Goal: Contribute content: Contribute content

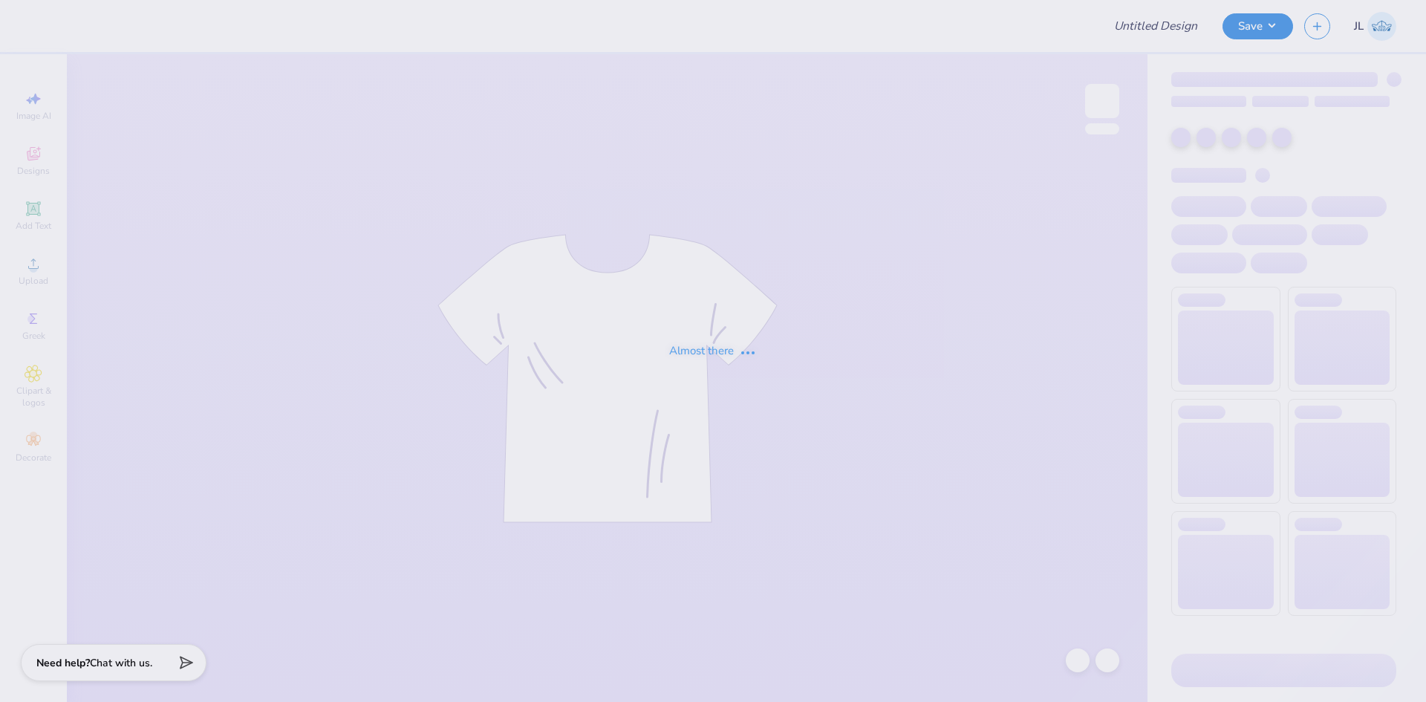
type input "Hips tee"
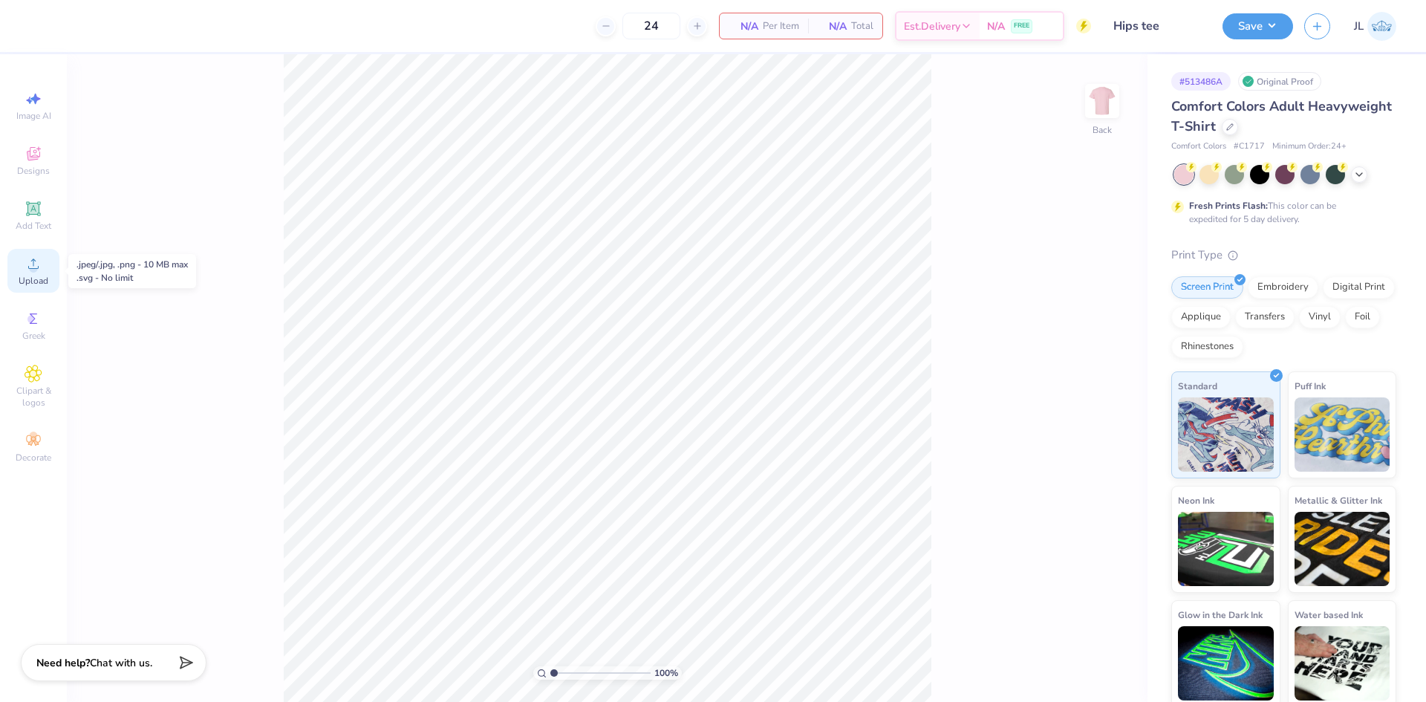
click at [41, 277] on span "Upload" at bounding box center [34, 281] width 30 height 12
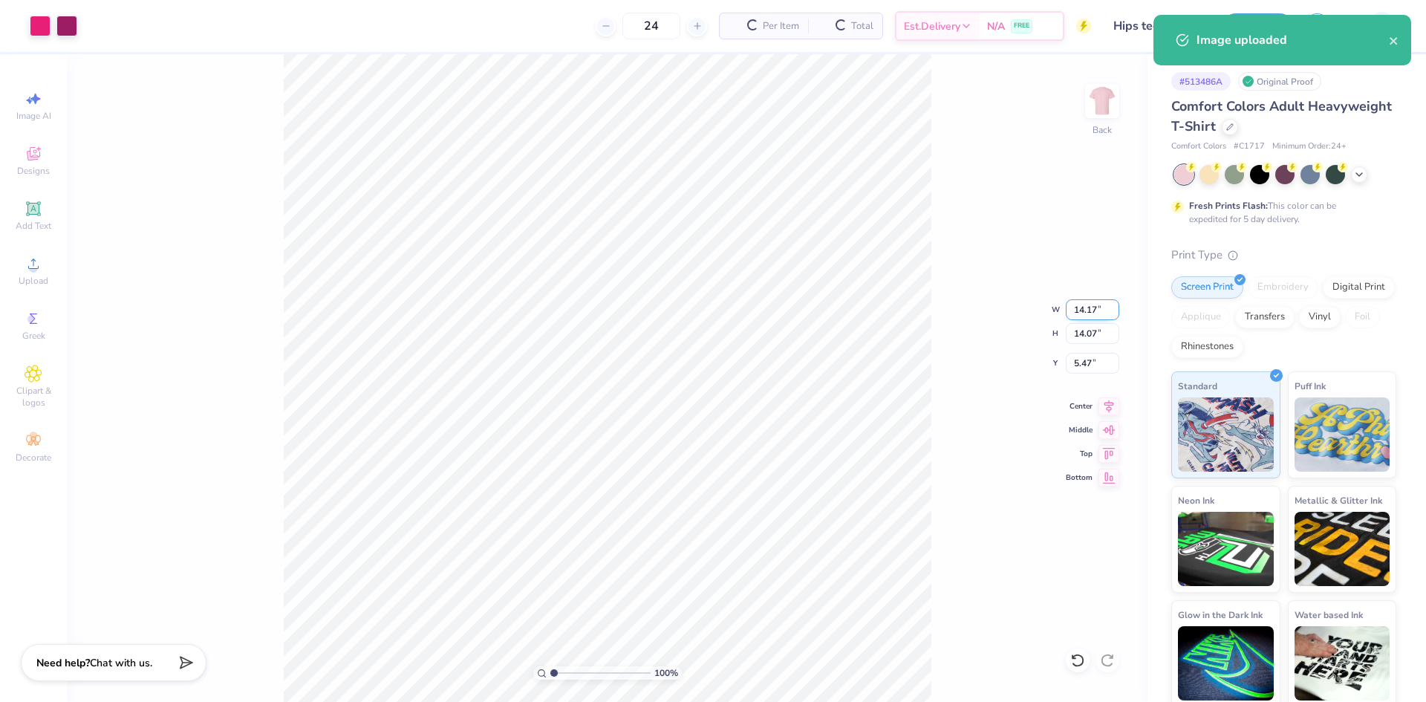
click at [1080, 307] on input "14.17" at bounding box center [1092, 309] width 53 height 21
type input "12.00"
type input "11.91"
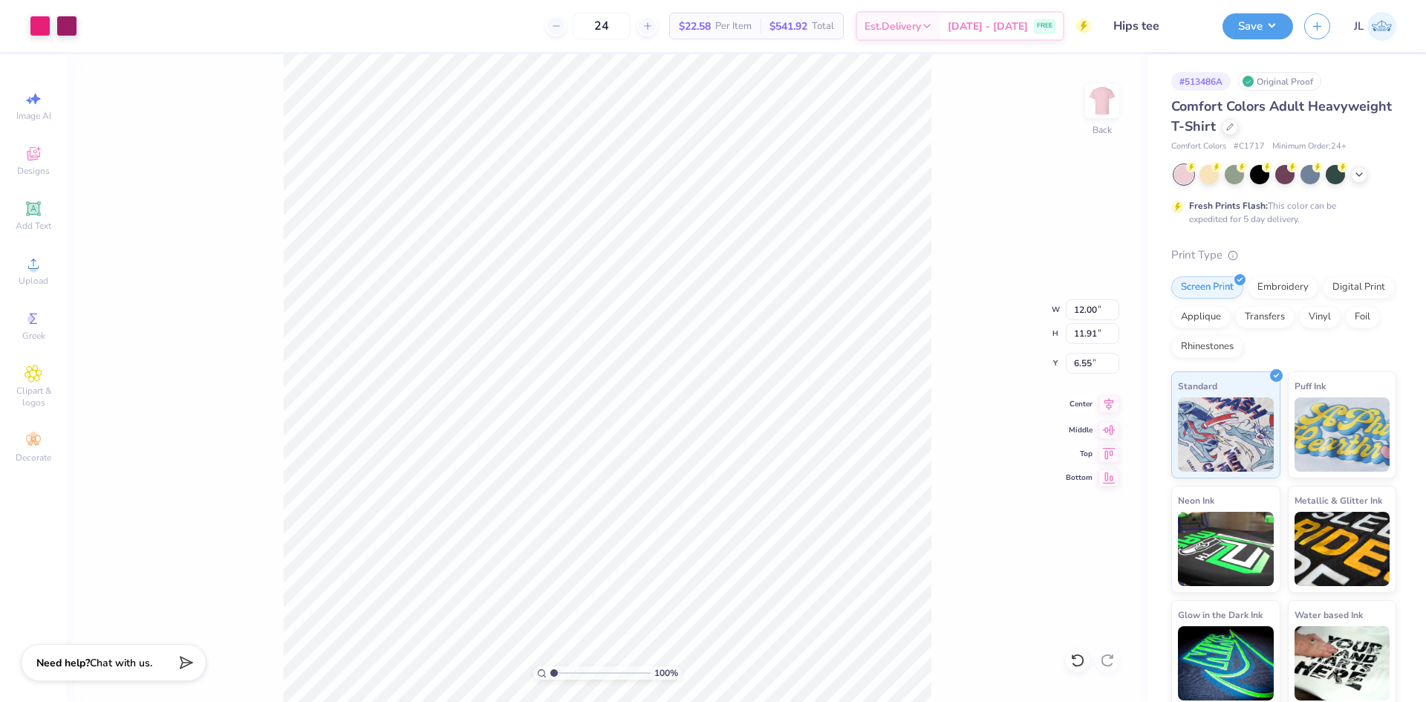
click at [1105, 405] on icon at bounding box center [1108, 404] width 21 height 18
type input "3.00"
click at [1083, 313] on input "12.00" at bounding box center [1092, 309] width 53 height 21
type input "10.00"
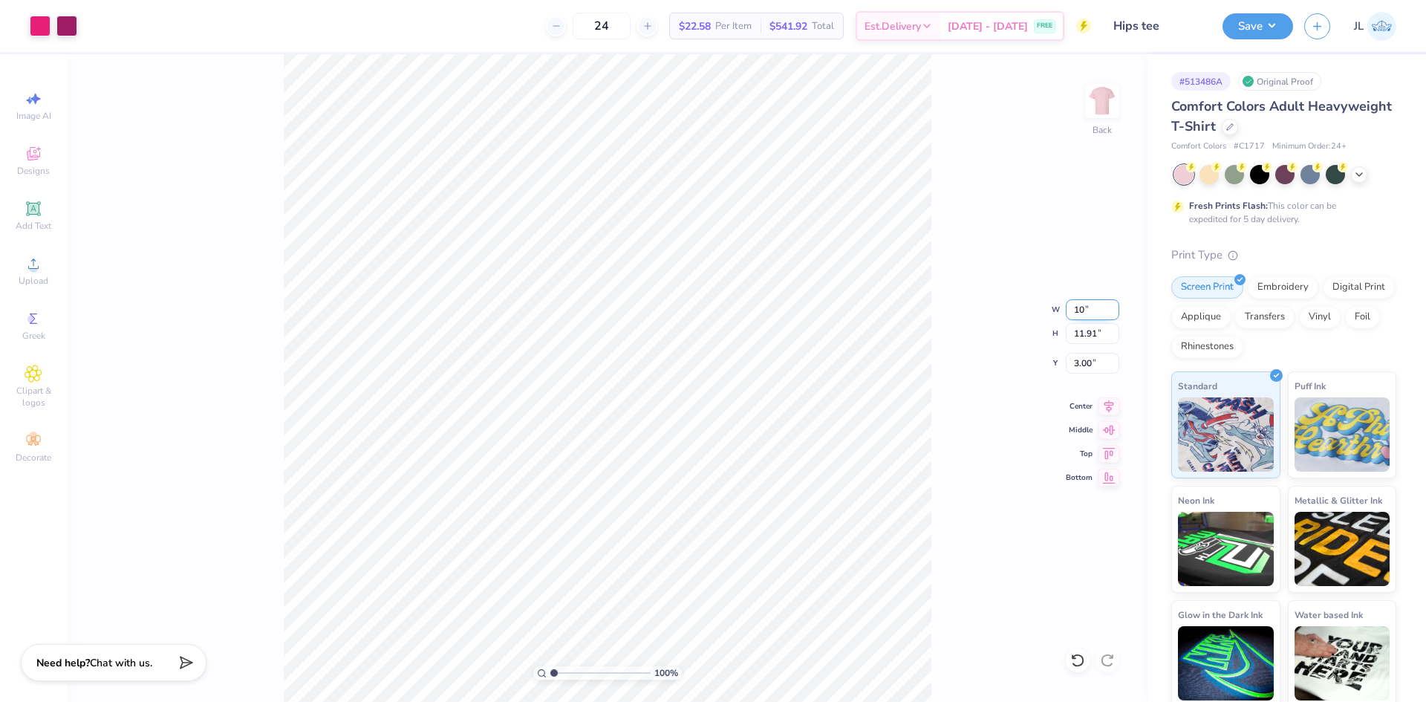
type input "9.92"
click at [1089, 365] on input "3.99" at bounding box center [1092, 363] width 53 height 21
click at [1089, 364] on input "3.99" at bounding box center [1092, 363] width 53 height 21
type input "3.00"
click at [1087, 365] on input "3.00" at bounding box center [1092, 363] width 53 height 21
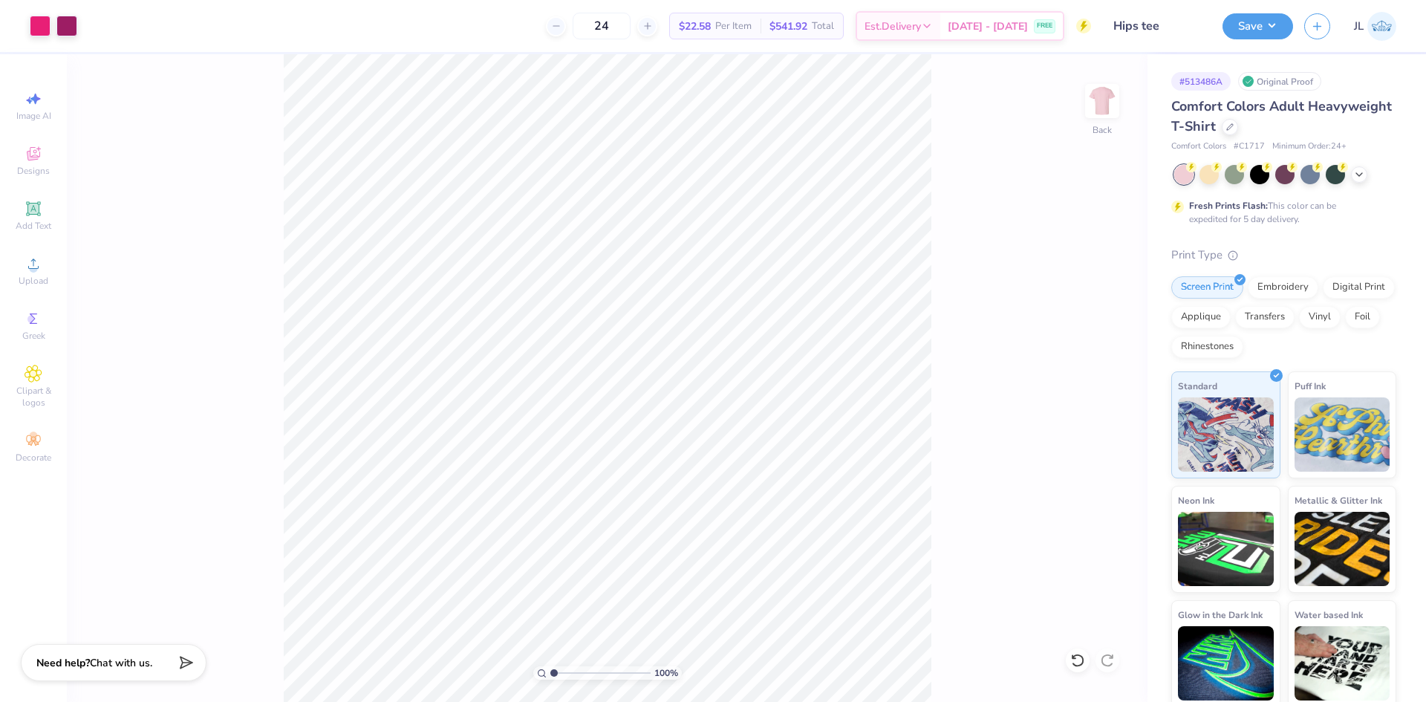
click at [219, 66] on div "100 % Back" at bounding box center [607, 378] width 1081 height 648
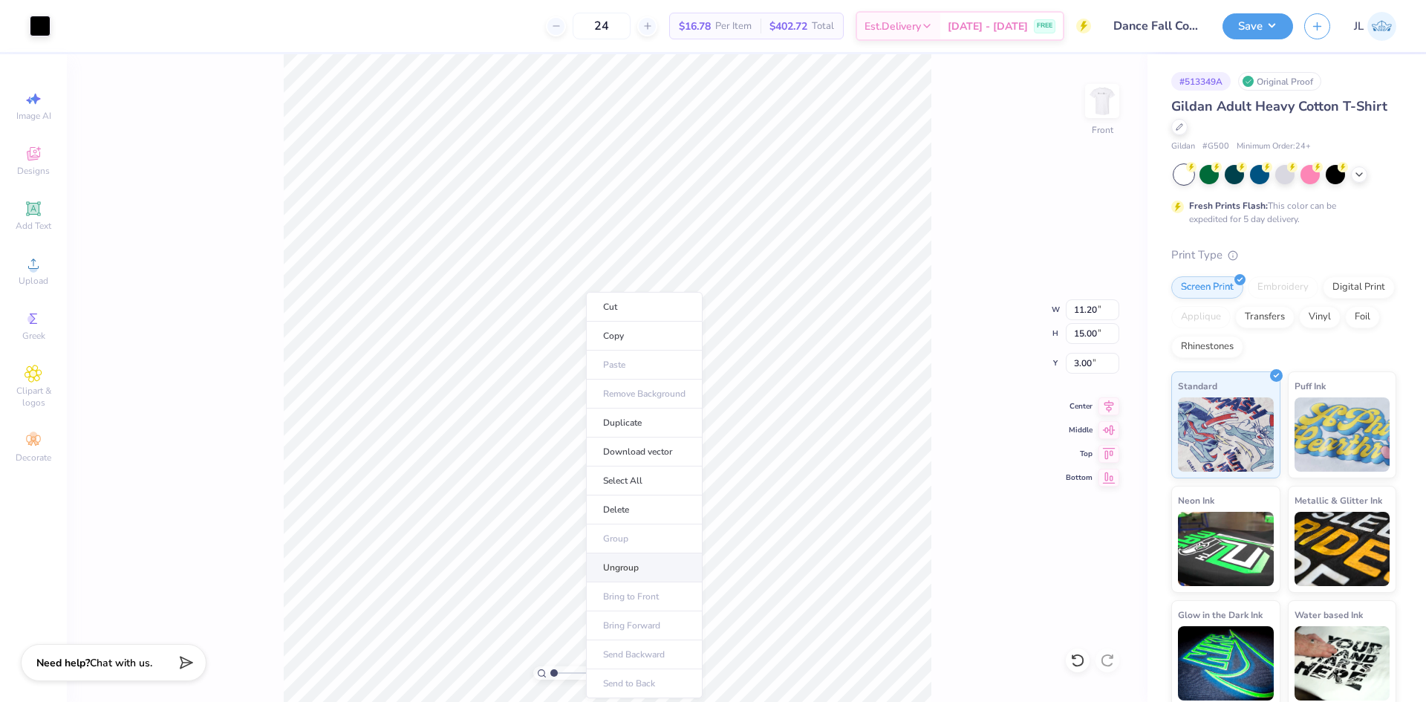
click at [645, 562] on li "Ungroup" at bounding box center [644, 567] width 117 height 29
click at [31, 219] on div "Add Text" at bounding box center [33, 216] width 52 height 44
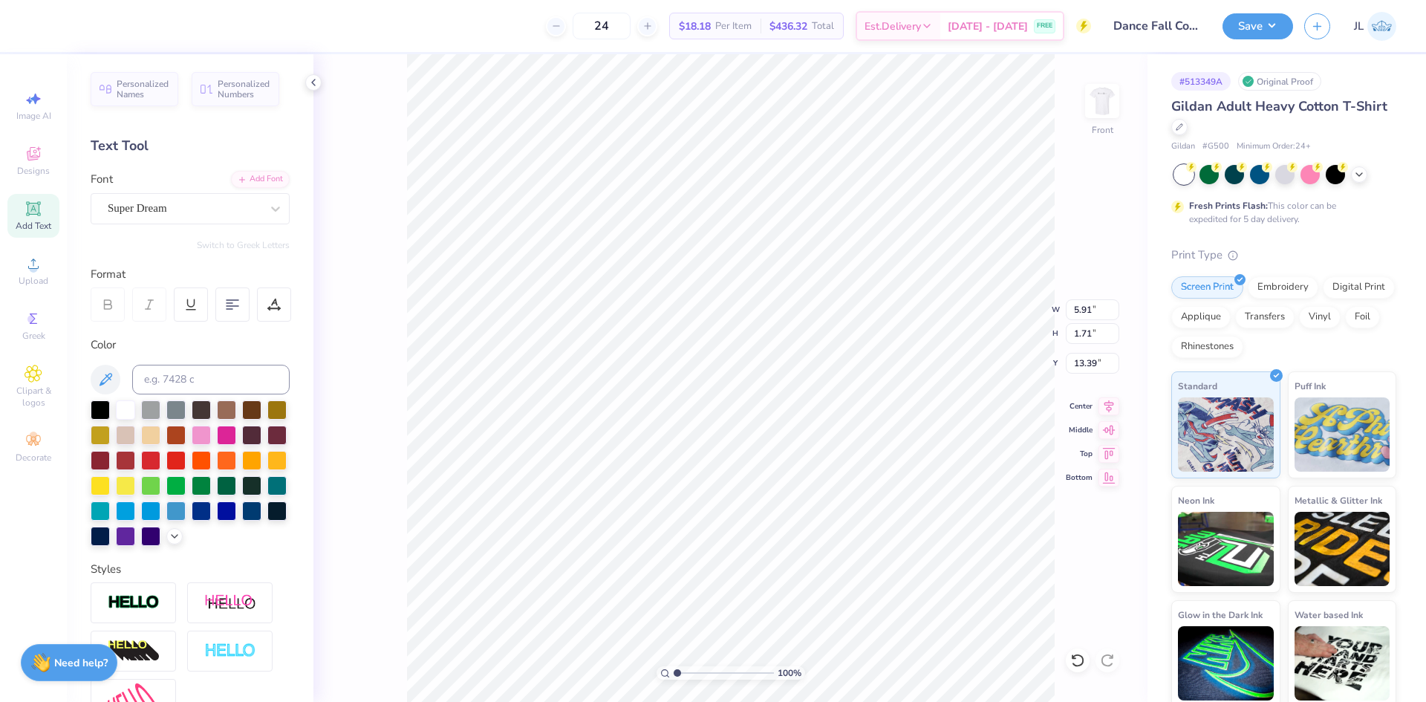
type input "13.80"
type textarea "REFLECTING"
click at [171, 205] on div "Super Dream" at bounding box center [184, 208] width 156 height 23
click at [247, 172] on div "Add Font" at bounding box center [260, 177] width 59 height 17
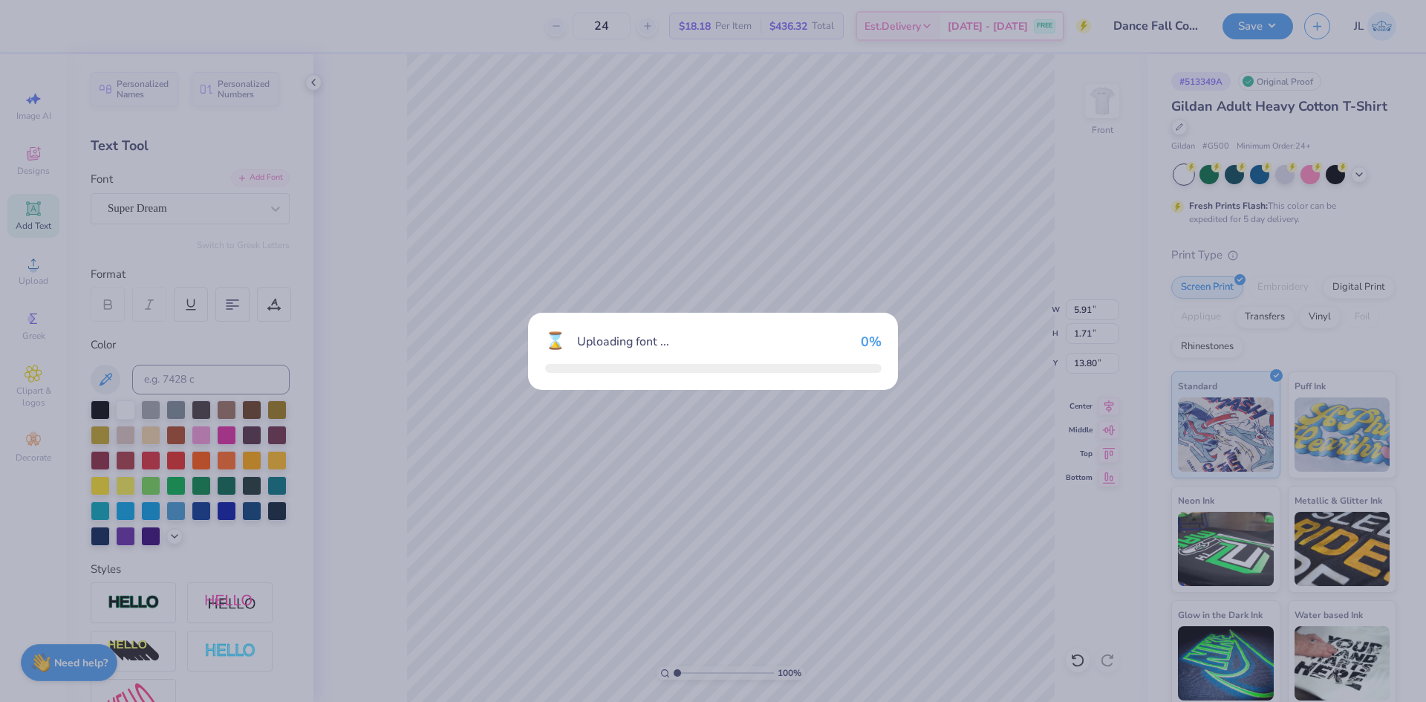
type input "13.62"
type input "1.72"
type input "13.79"
type input "8.55"
type input "1.76"
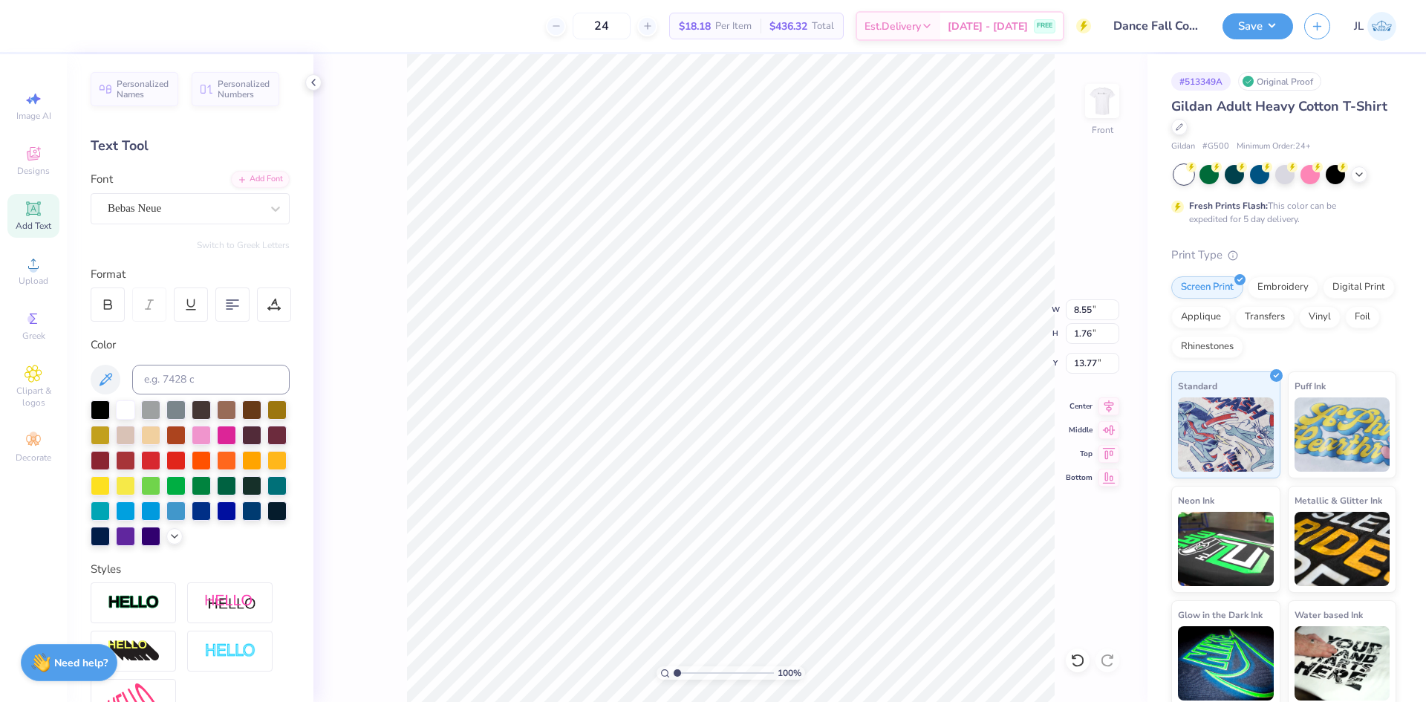
scroll to position [13, 2]
type input "13.92"
click at [101, 410] on div at bounding box center [100, 408] width 19 height 19
click at [35, 222] on span "Add Text" at bounding box center [34, 226] width 36 height 12
type input "5.91"
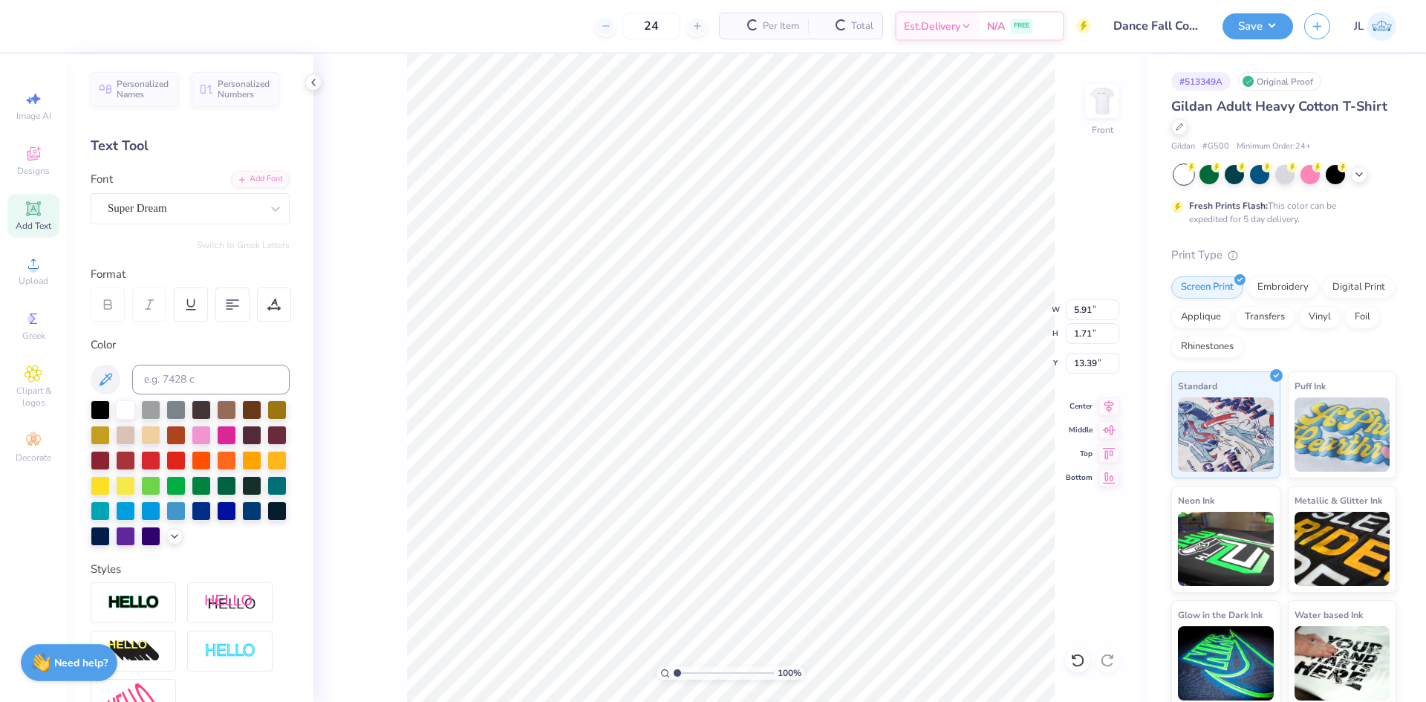
type input "1.71"
type input "15.91"
type textarea "FALL DANCE 2025"
click at [244, 210] on div "Super Dream" at bounding box center [184, 208] width 156 height 23
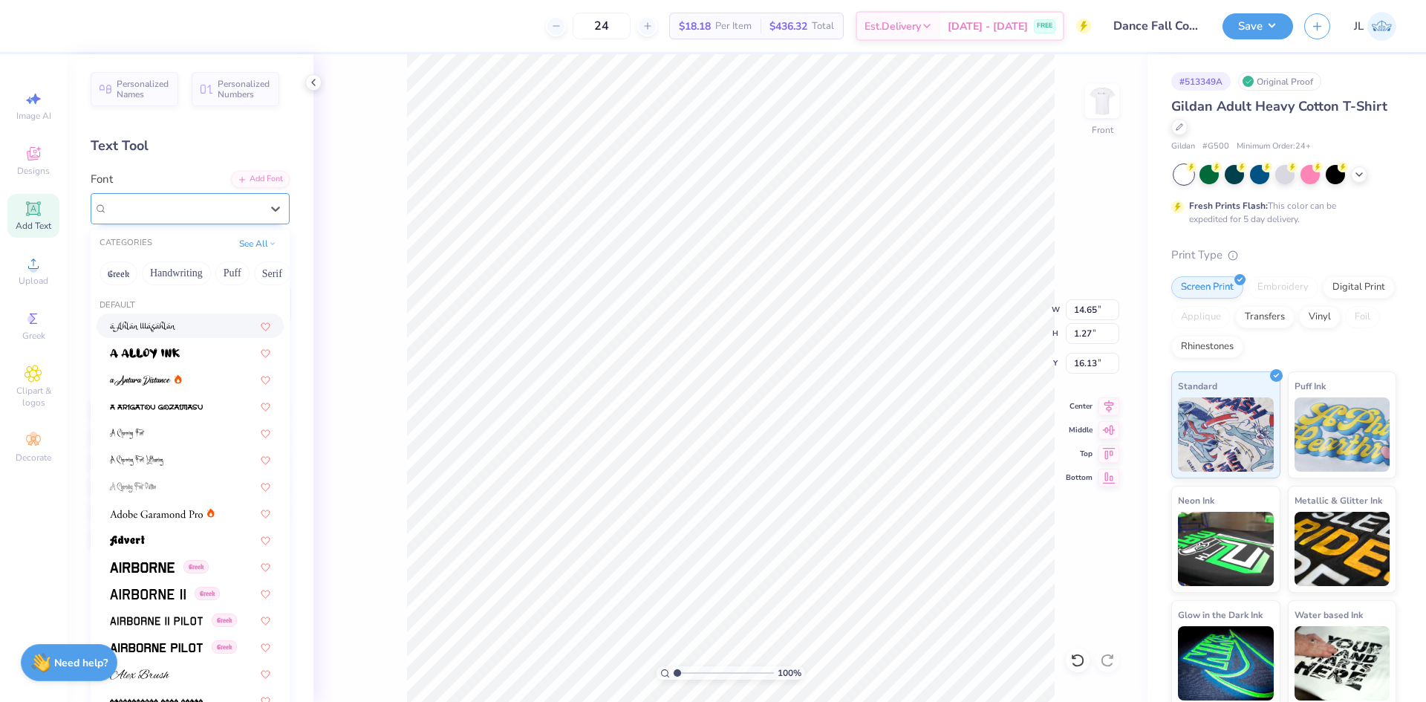
click at [181, 214] on div "Super Dream" at bounding box center [184, 208] width 153 height 17
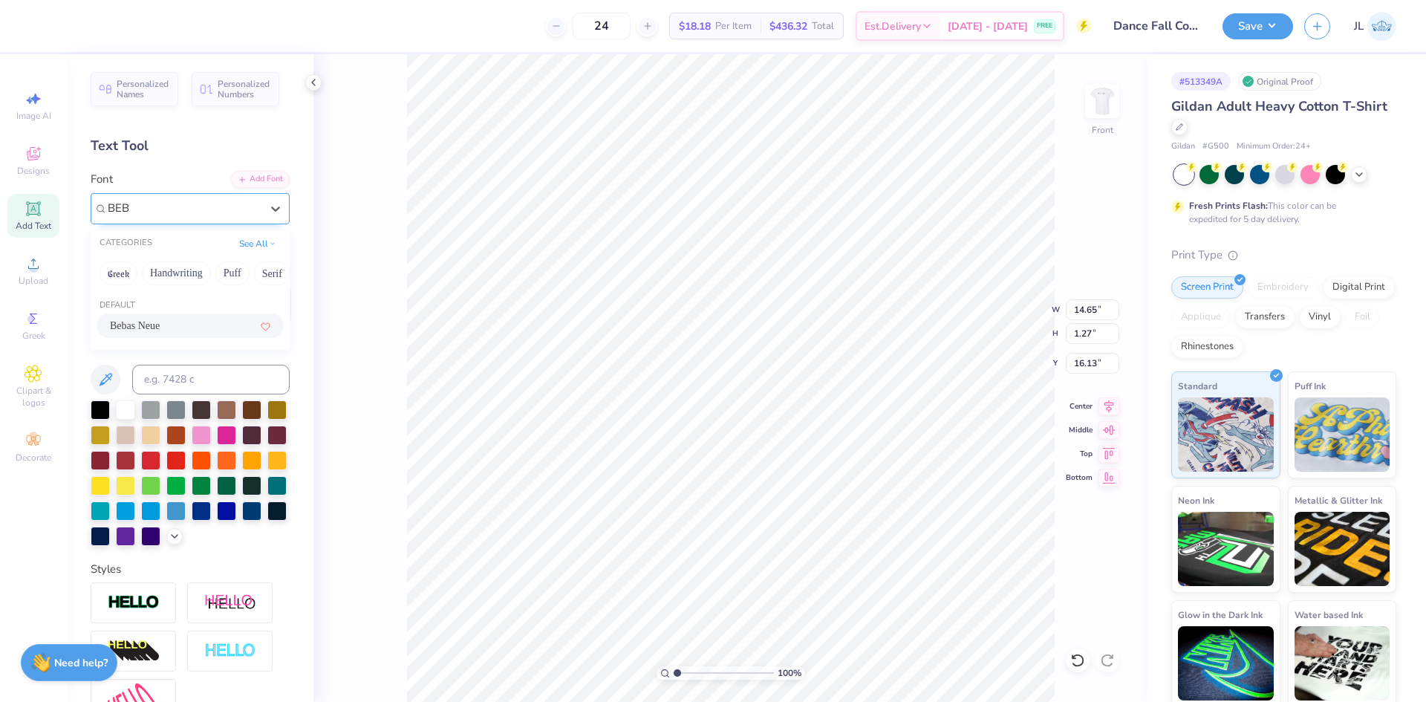
click at [180, 325] on div "Bebas Neue" at bounding box center [190, 326] width 160 height 16
type input "BEB"
type input "9.44"
type input "1.30"
type input "16.11"
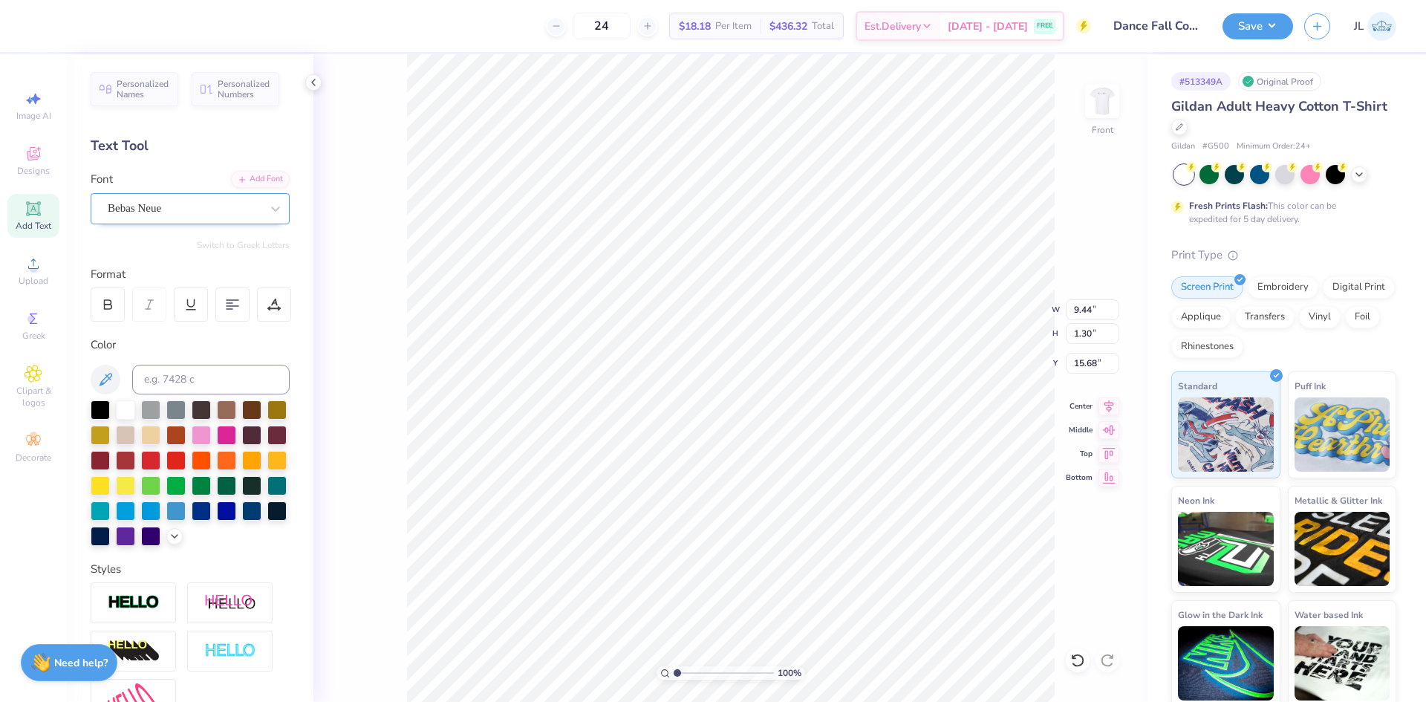
type input "15.68"
type input "15.91"
click at [97, 399] on div at bounding box center [100, 408] width 19 height 19
click at [98, 403] on div at bounding box center [100, 408] width 19 height 19
type input "8.52"
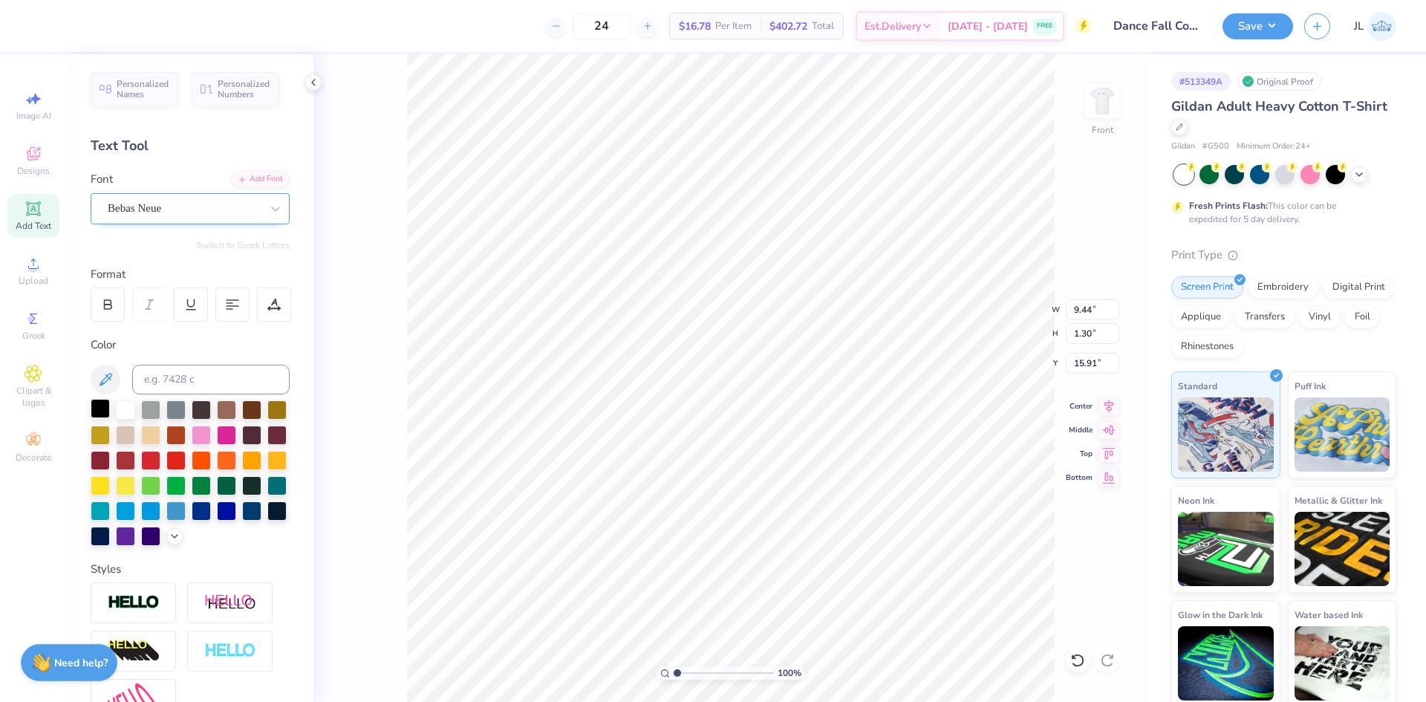
type input "1.17"
type input "3.16"
click at [717, 532] on li "Group" at bounding box center [724, 538] width 117 height 29
type input "5.68"
type input "9.97"
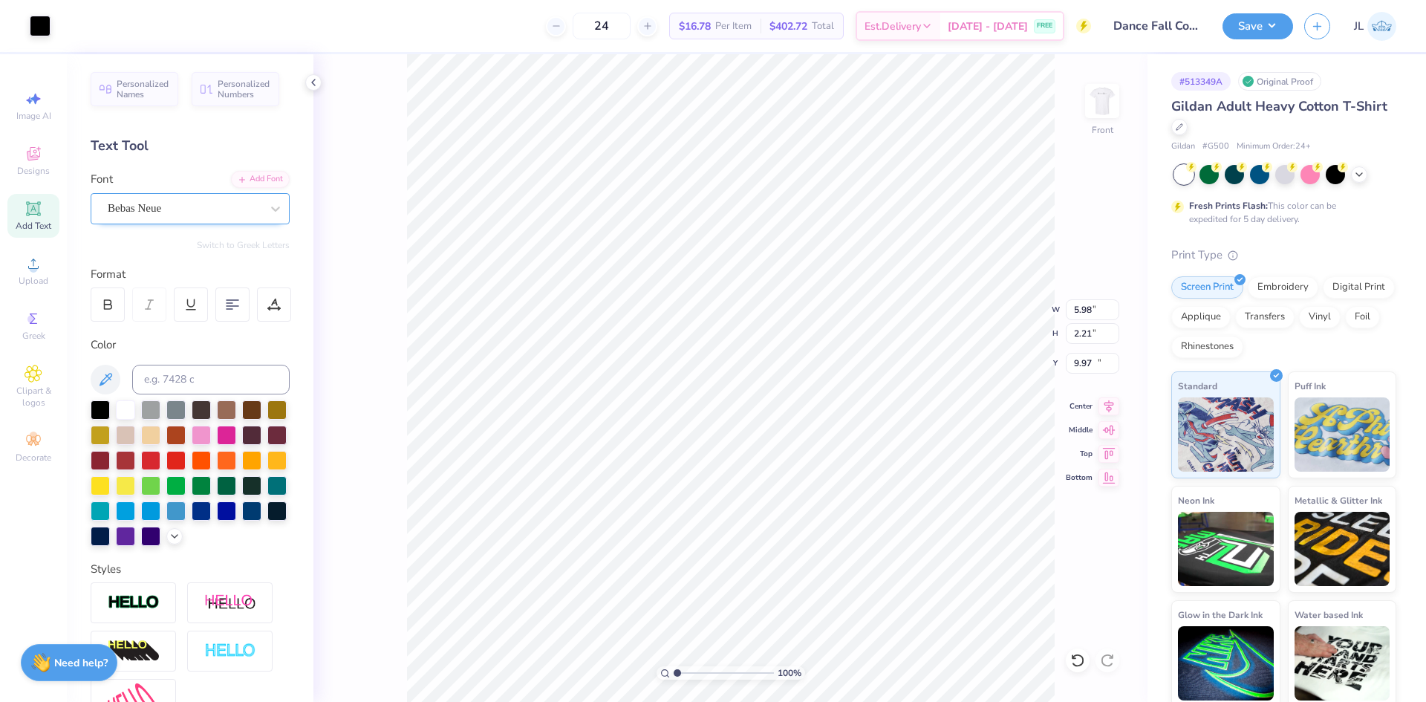
type input "5.98"
type input "2.21"
type input "10.31"
type input "10.26"
type input "10.20"
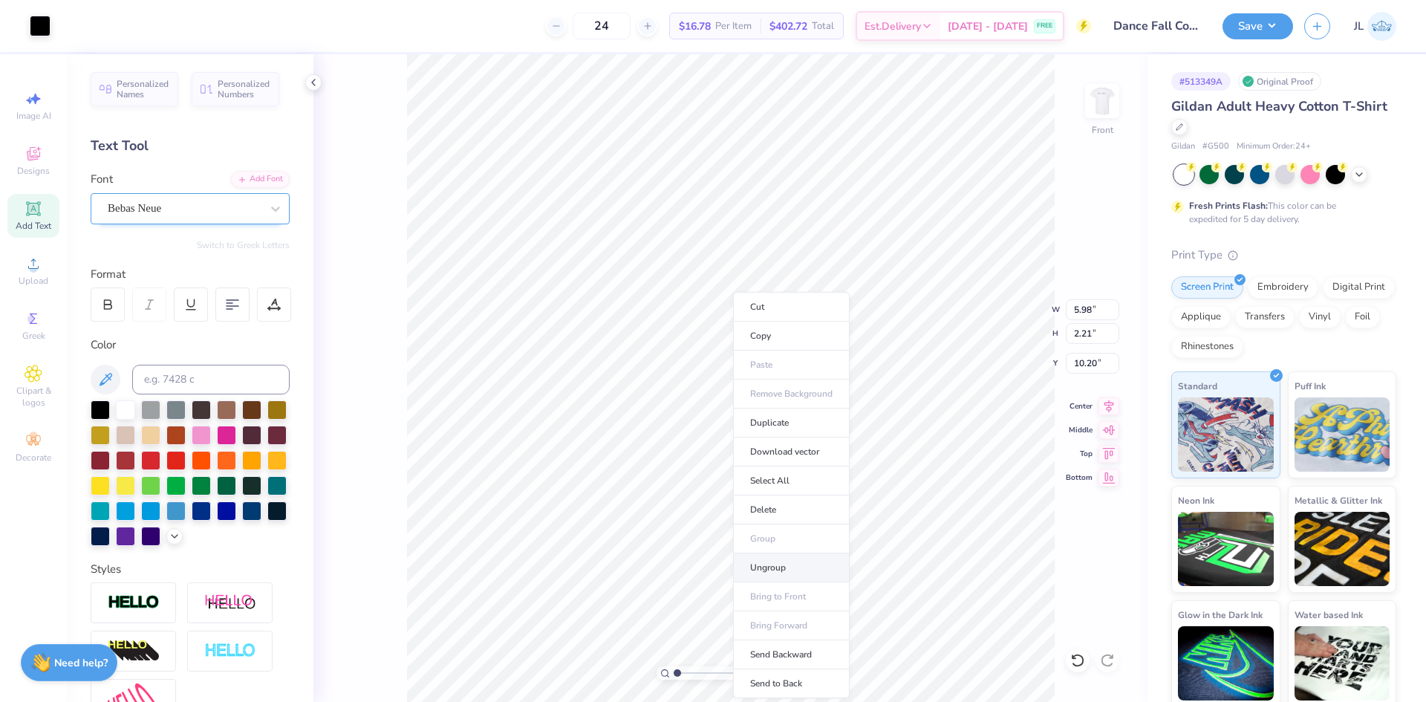
click at [787, 568] on li "Ungroup" at bounding box center [791, 567] width 117 height 29
click at [746, 535] on li "Group" at bounding box center [759, 538] width 117 height 29
click at [1102, 112] on img at bounding box center [1101, 100] width 59 height 59
click at [1104, 123] on img at bounding box center [1101, 100] width 59 height 59
click at [1263, 27] on button "Save" at bounding box center [1257, 24] width 71 height 26
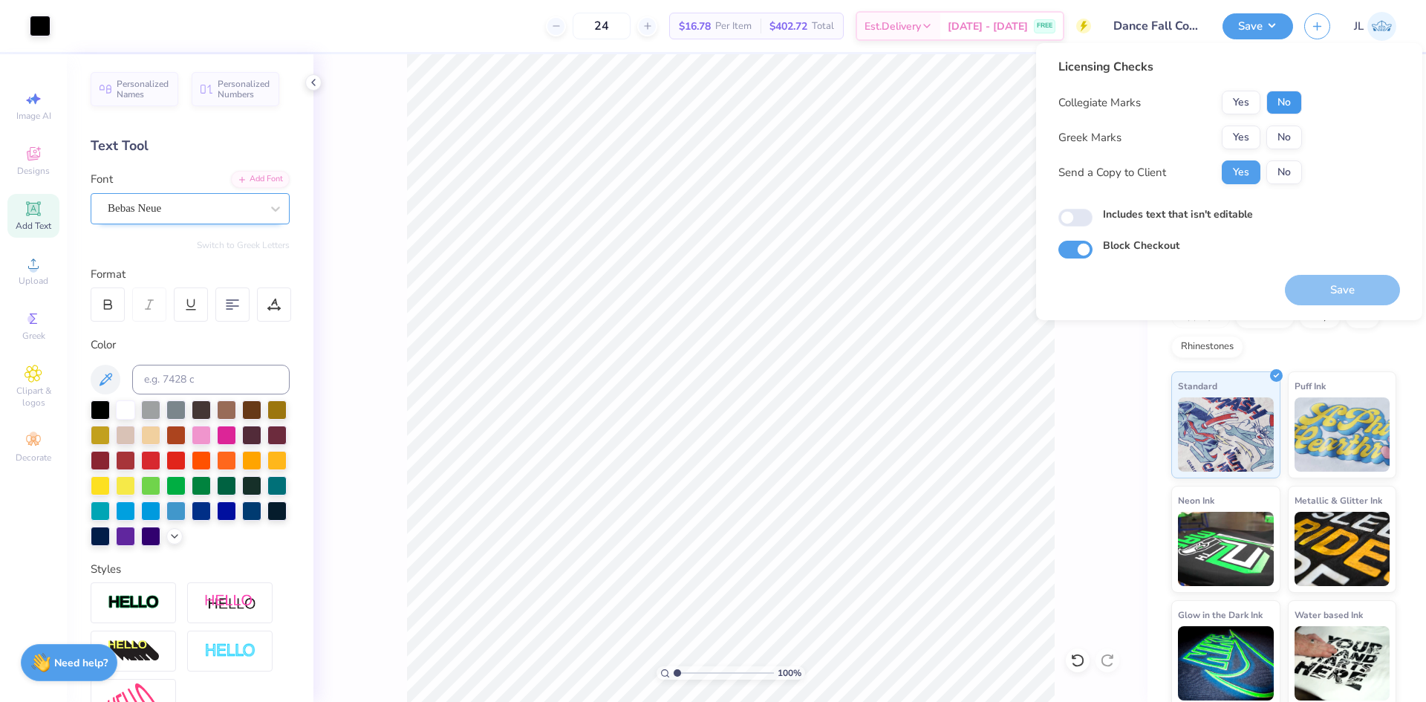
click at [1288, 100] on button "No" at bounding box center [1284, 103] width 36 height 24
click at [1286, 135] on button "No" at bounding box center [1284, 138] width 36 height 24
click at [1351, 287] on button "Save" at bounding box center [1342, 290] width 115 height 30
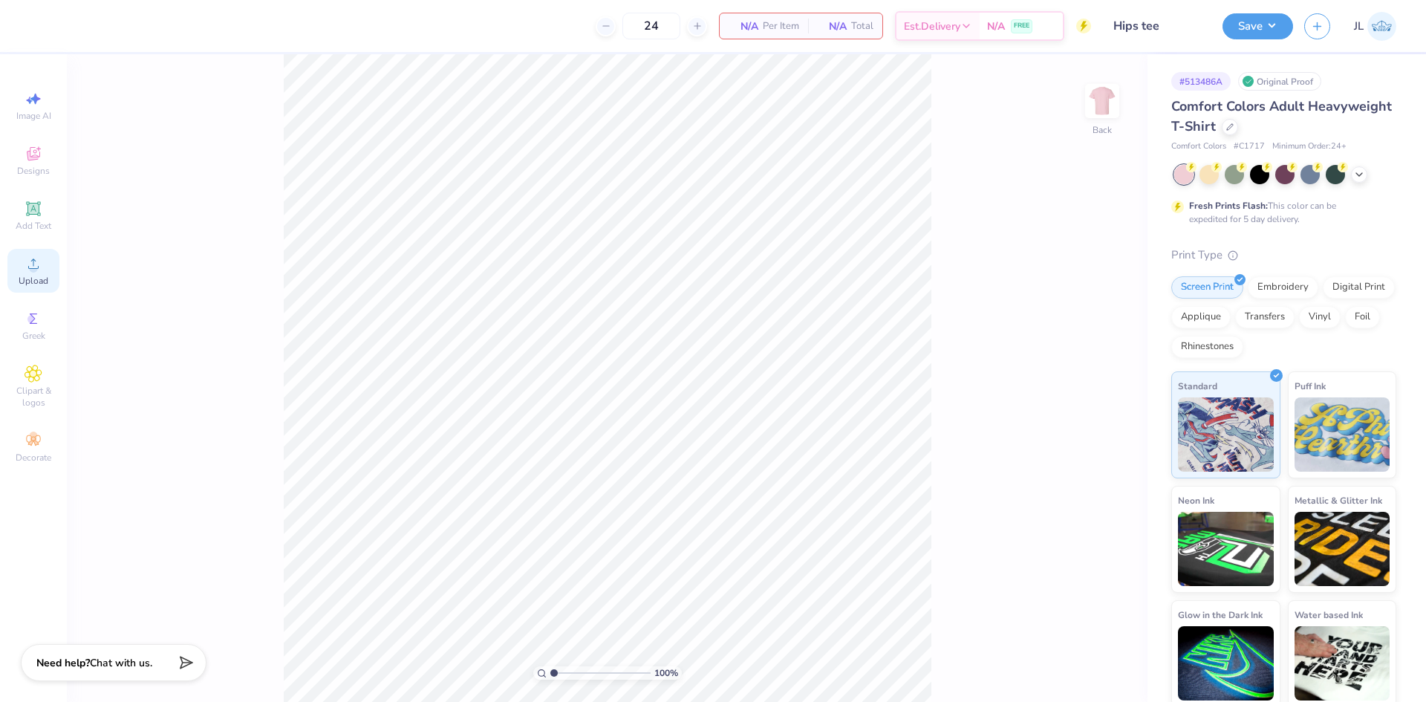
click at [25, 267] on icon at bounding box center [34, 264] width 18 height 18
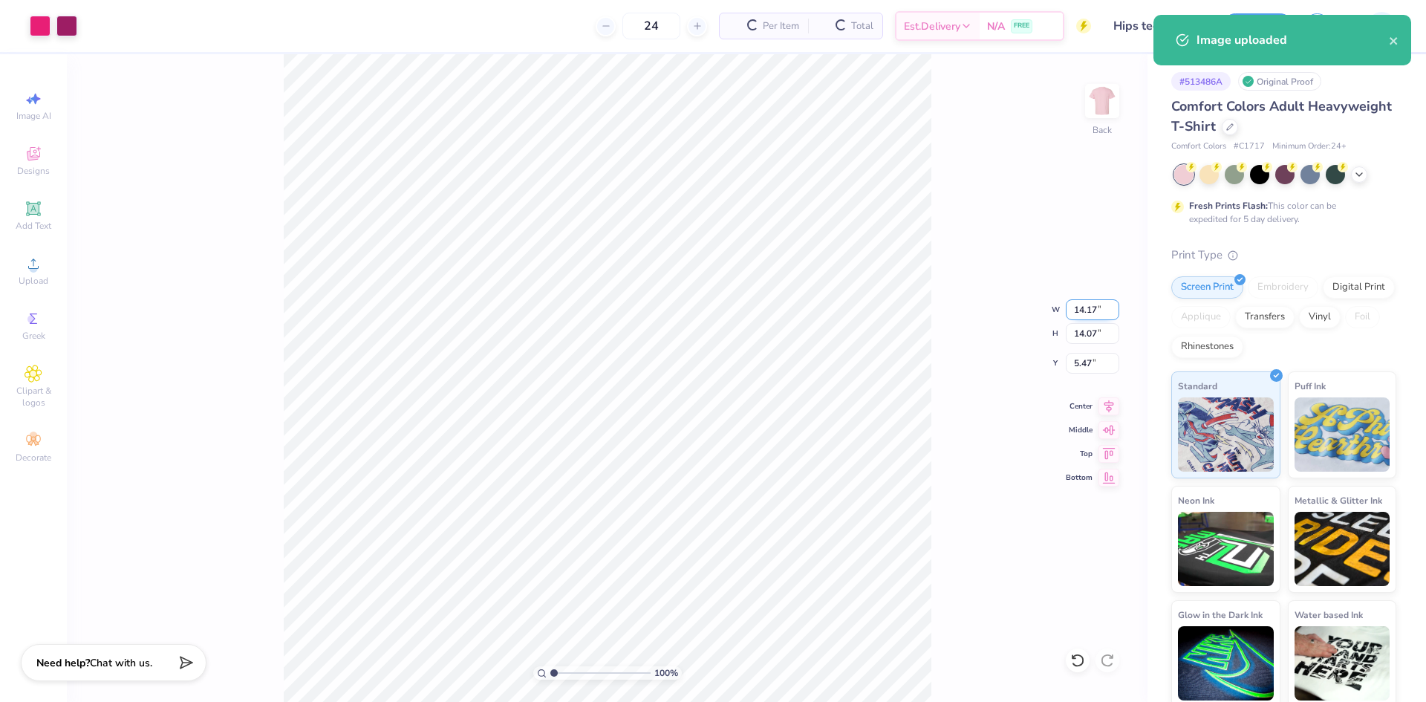
click at [1080, 304] on input "14.17" at bounding box center [1092, 309] width 53 height 21
type input "10.00"
type input "9.92"
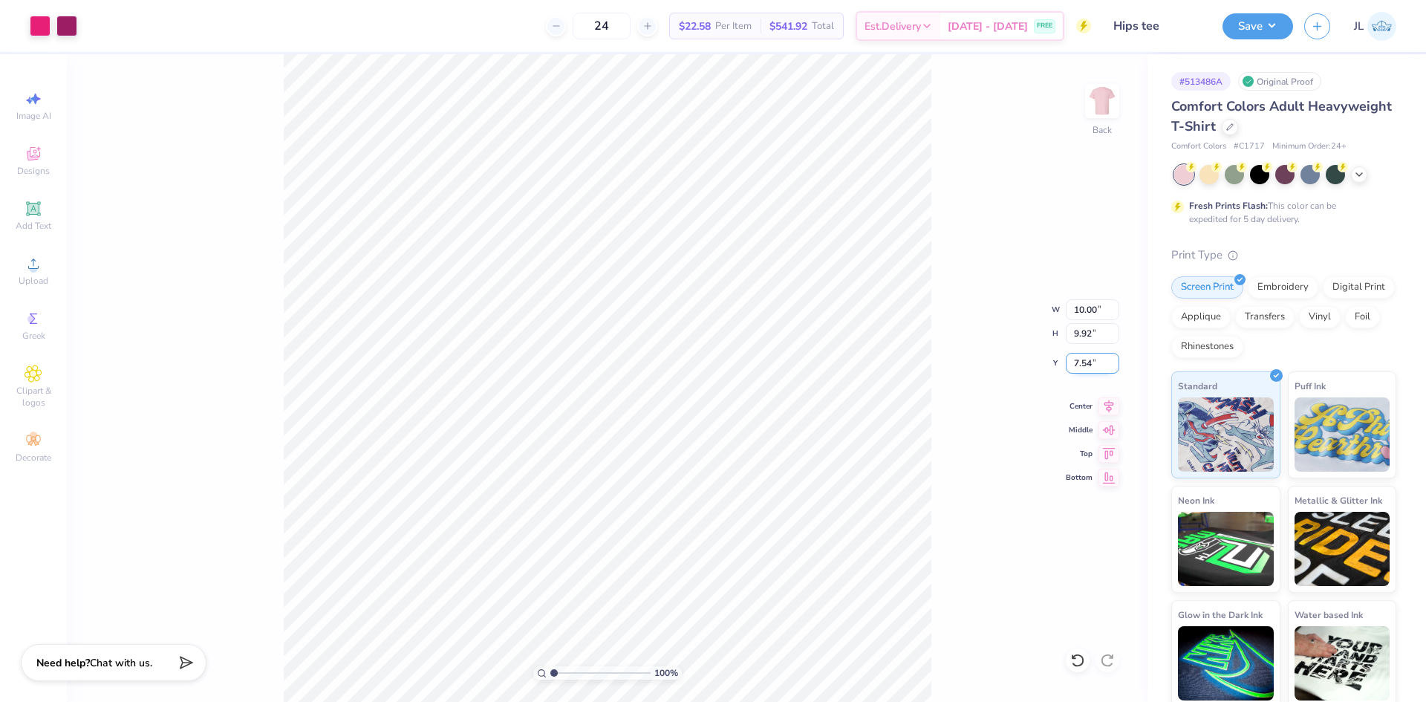
click at [1081, 365] on input "7.54" at bounding box center [1092, 363] width 53 height 21
click at [1081, 366] on input "7.54" at bounding box center [1092, 363] width 53 height 21
click at [1075, 368] on input "7.35" at bounding box center [1092, 363] width 53 height 21
type input "3.00"
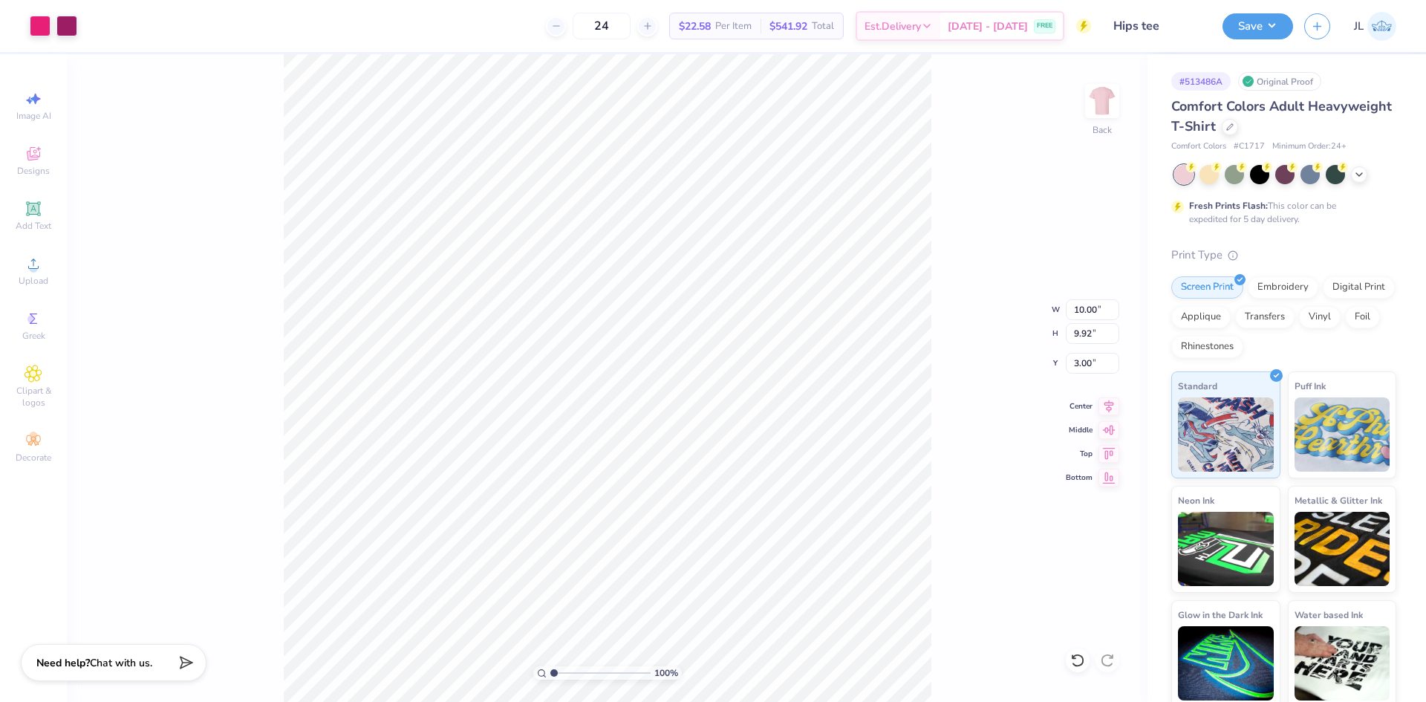
click at [944, 348] on div "100 % Back W 10.00 10.00 " H 9.92 9.92 " Y 3.00 3.00 " Center Middle Top Bottom" at bounding box center [607, 378] width 1081 height 648
click at [1277, 25] on button "Save" at bounding box center [1257, 24] width 71 height 26
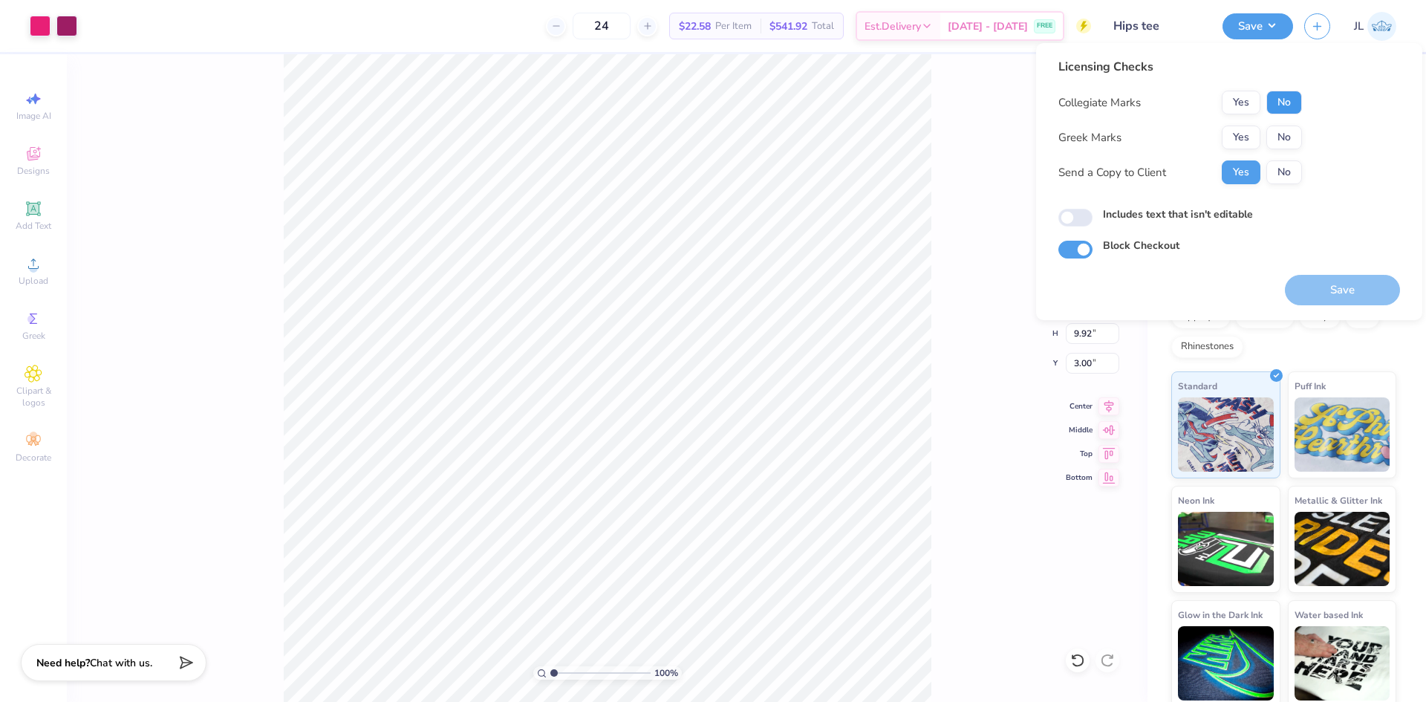
click at [1285, 102] on button "No" at bounding box center [1284, 103] width 36 height 24
click at [1283, 142] on button "No" at bounding box center [1284, 138] width 36 height 24
click at [1323, 292] on button "Save" at bounding box center [1342, 290] width 115 height 30
